Goal: Check status: Check status

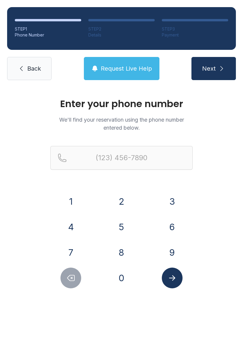
click at [177, 224] on button "6" at bounding box center [172, 226] width 21 height 21
click at [81, 245] on div "7" at bounding box center [70, 252] width 41 height 21
click at [125, 251] on button "8" at bounding box center [121, 252] width 21 height 21
click at [72, 278] on icon "Delete number" at bounding box center [71, 278] width 7 height 6
click at [78, 254] on button "7" at bounding box center [70, 252] width 21 height 21
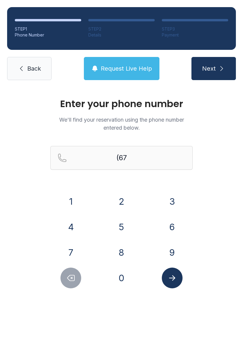
click at [128, 252] on button "8" at bounding box center [121, 252] width 21 height 21
click at [80, 251] on button "7" at bounding box center [70, 252] width 21 height 21
click at [125, 252] on button "8" at bounding box center [121, 252] width 21 height 21
click at [76, 253] on button "7" at bounding box center [70, 252] width 21 height 21
click at [176, 225] on button "6" at bounding box center [172, 226] width 21 height 21
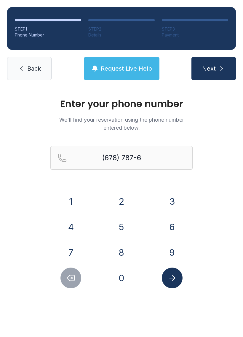
click at [127, 254] on button "8" at bounding box center [121, 252] width 21 height 21
click at [172, 251] on button "9" at bounding box center [172, 252] width 21 height 21
click at [75, 200] on button "1" at bounding box center [70, 201] width 21 height 21
type input "[PHONE_NUMBER]"
click at [175, 277] on icon "Submit lookup form" at bounding box center [172, 277] width 9 height 9
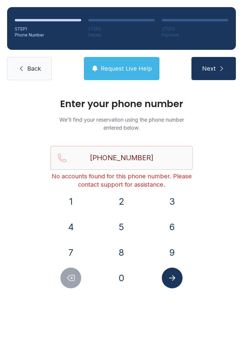
click at [33, 71] on span "Back" at bounding box center [34, 68] width 14 height 8
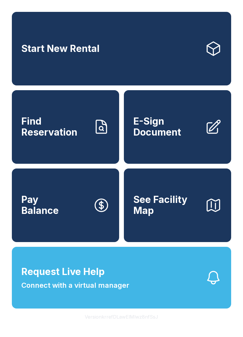
click at [208, 133] on icon at bounding box center [213, 126] width 13 height 13
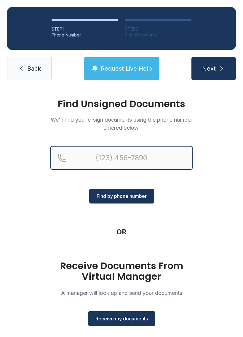
click at [174, 154] on input "Reservation phone number" at bounding box center [121, 158] width 142 height 24
type input "[PHONE_NUMBER]"
click at [213, 68] on button "Next" at bounding box center [214, 68] width 44 height 23
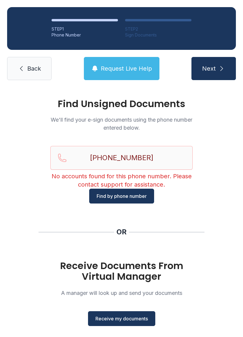
click at [134, 233] on div "OR" at bounding box center [122, 231] width 166 height 9
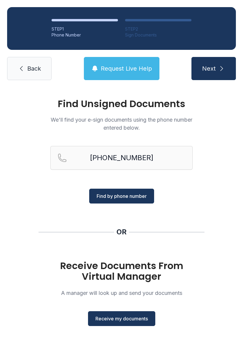
click at [40, 71] on span "Back" at bounding box center [34, 68] width 14 height 8
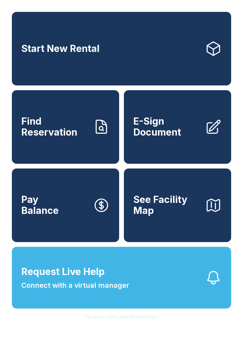
click at [95, 226] on button "Pay Balance" at bounding box center [65, 205] width 107 height 74
